Goal: Navigation & Orientation: Find specific page/section

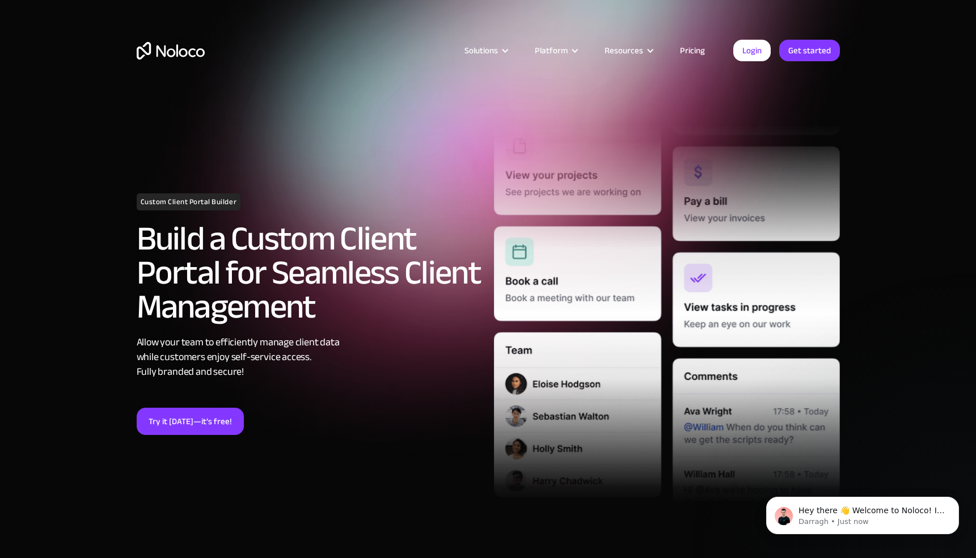
click at [182, 65] on div "Solutions Use Cases Business Types Project Management Keep track of customers, …" at bounding box center [488, 61] width 726 height 67
click at [182, 53] on img "home" at bounding box center [171, 51] width 68 height 18
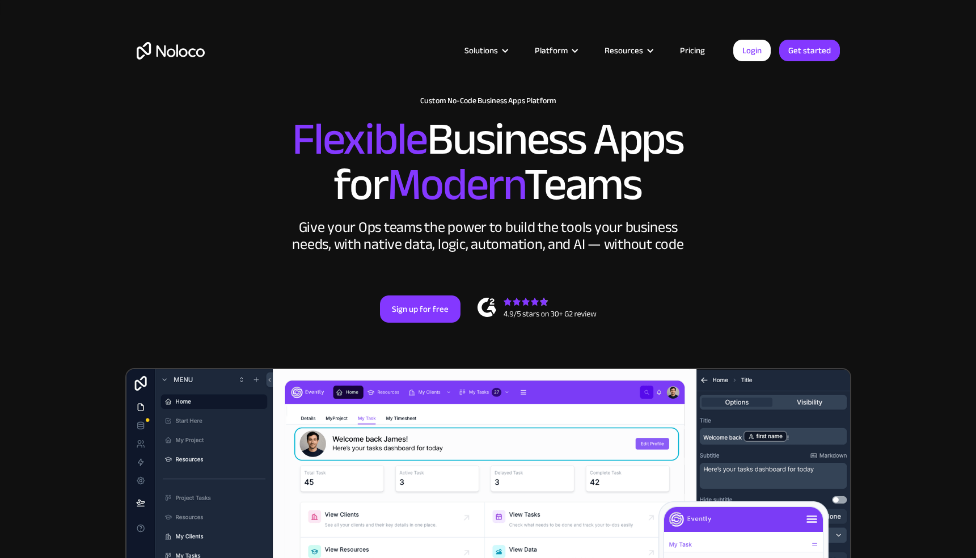
click at [700, 50] on link "Pricing" at bounding box center [692, 50] width 53 height 15
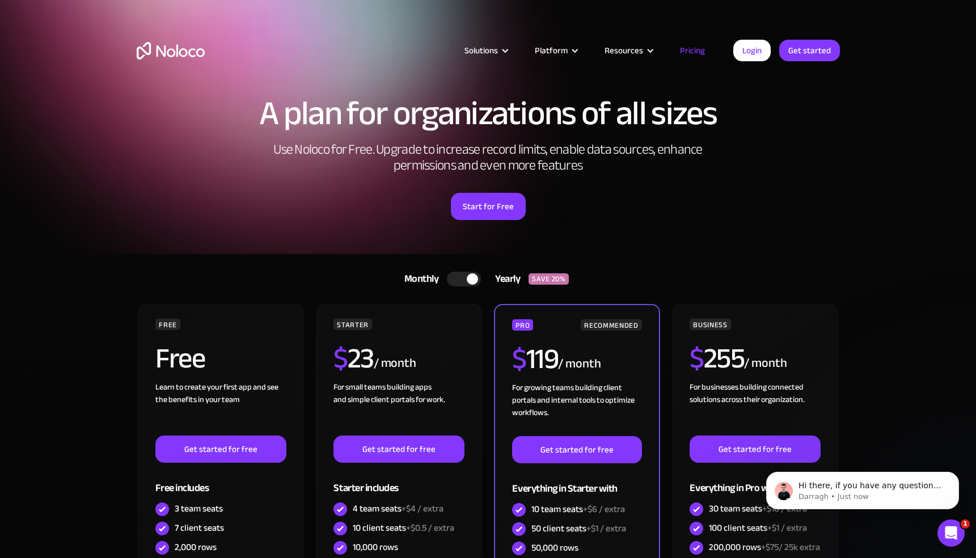
click at [167, 50] on img "home" at bounding box center [171, 51] width 68 height 18
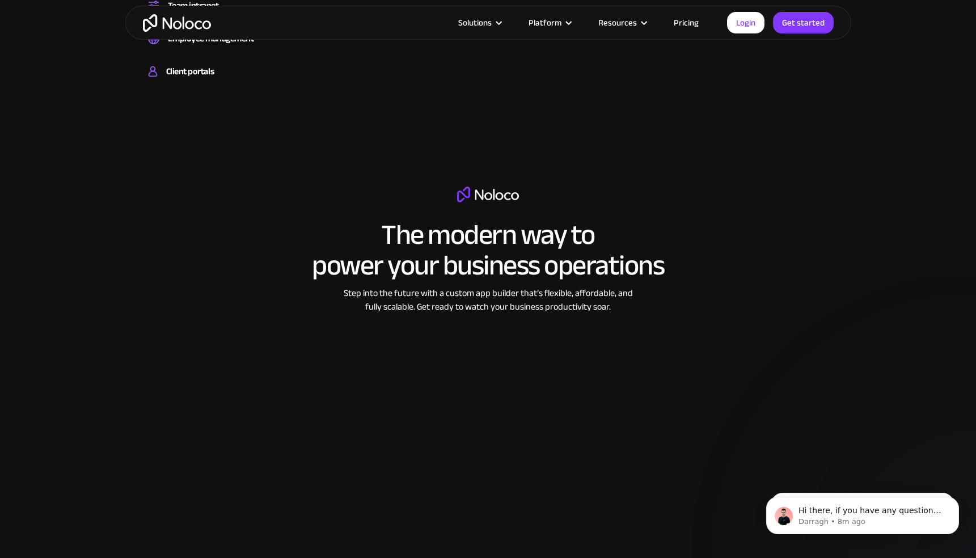
scroll to position [1618, 0]
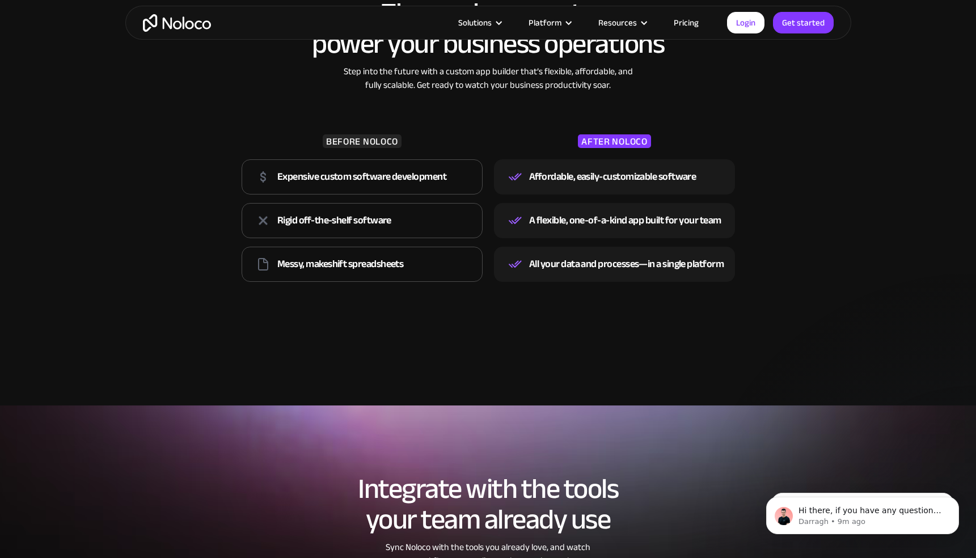
click at [678, 24] on link "Pricing" at bounding box center [686, 22] width 53 height 15
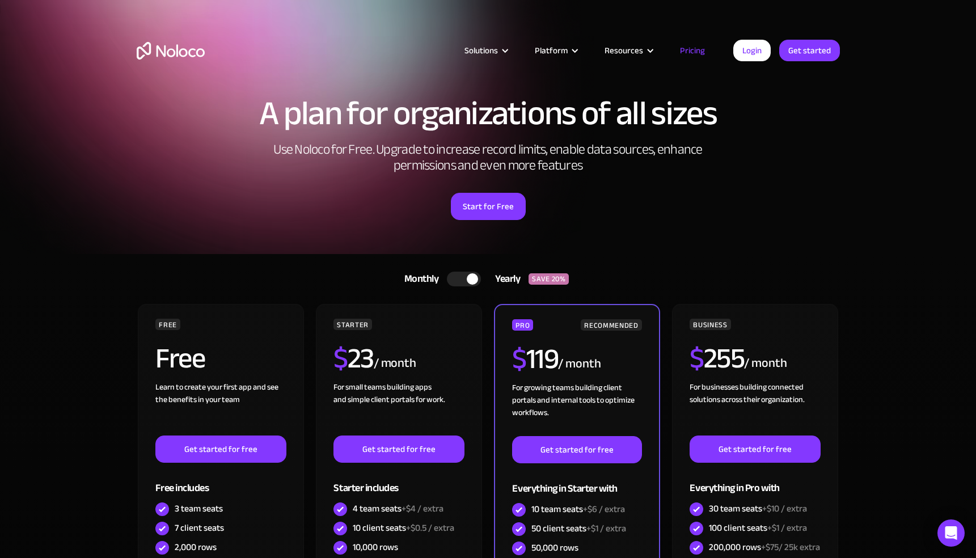
click at [155, 40] on div "Solutions Use Cases Business Types Project Management Keep track of customers, …" at bounding box center [488, 61] width 726 height 67
click at [157, 45] on img "home" at bounding box center [171, 51] width 68 height 18
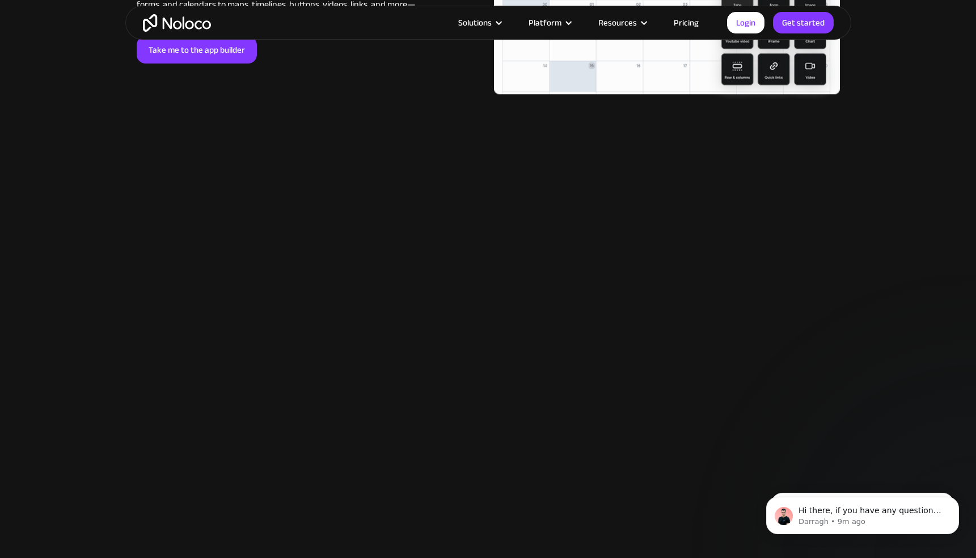
scroll to position [2802, 0]
